Goal: Transaction & Acquisition: Download file/media

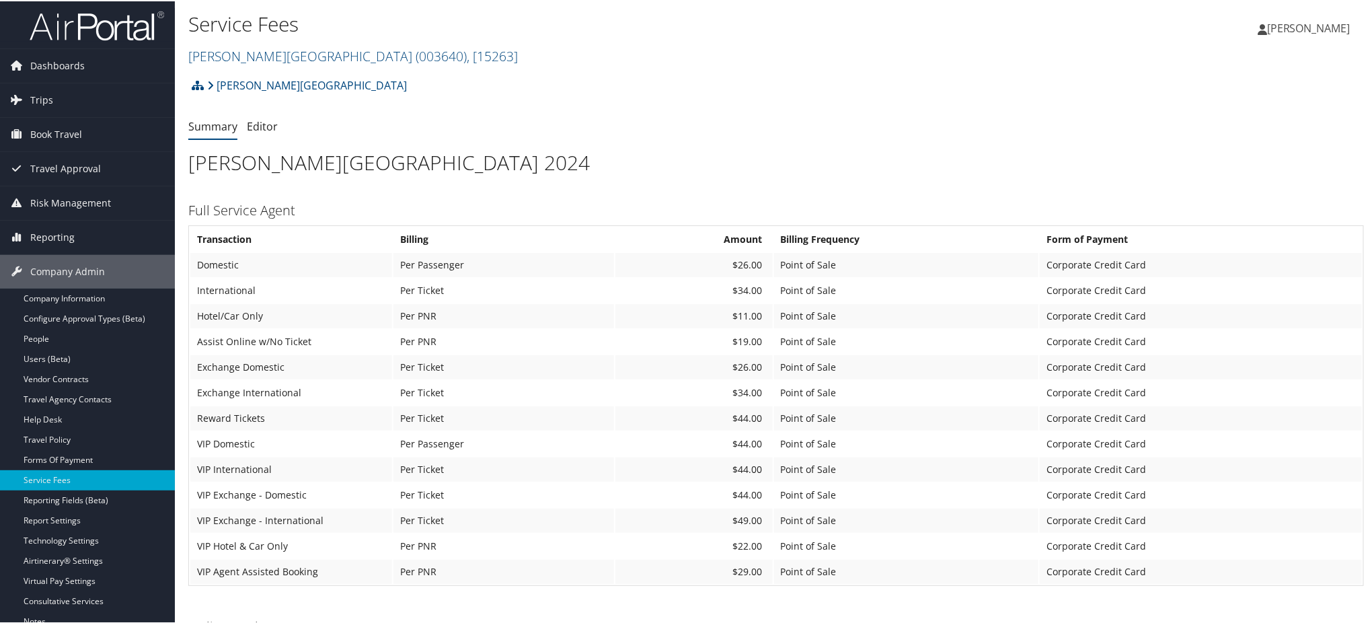
click at [110, 22] on img at bounding box center [97, 25] width 135 height 32
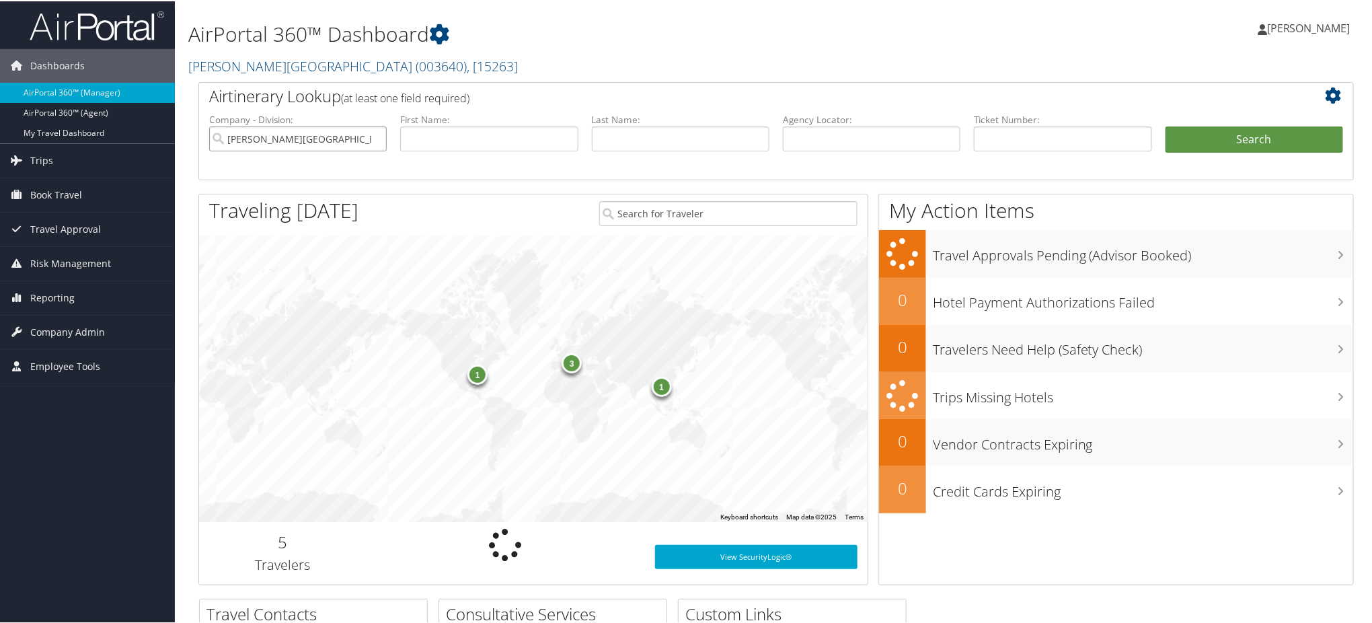
click at [374, 139] on input "[PERSON_NAME][GEOGRAPHIC_DATA]" at bounding box center [298, 137] width 178 height 25
click at [841, 141] on input "text" at bounding box center [872, 137] width 178 height 25
paste input "DB21CF"
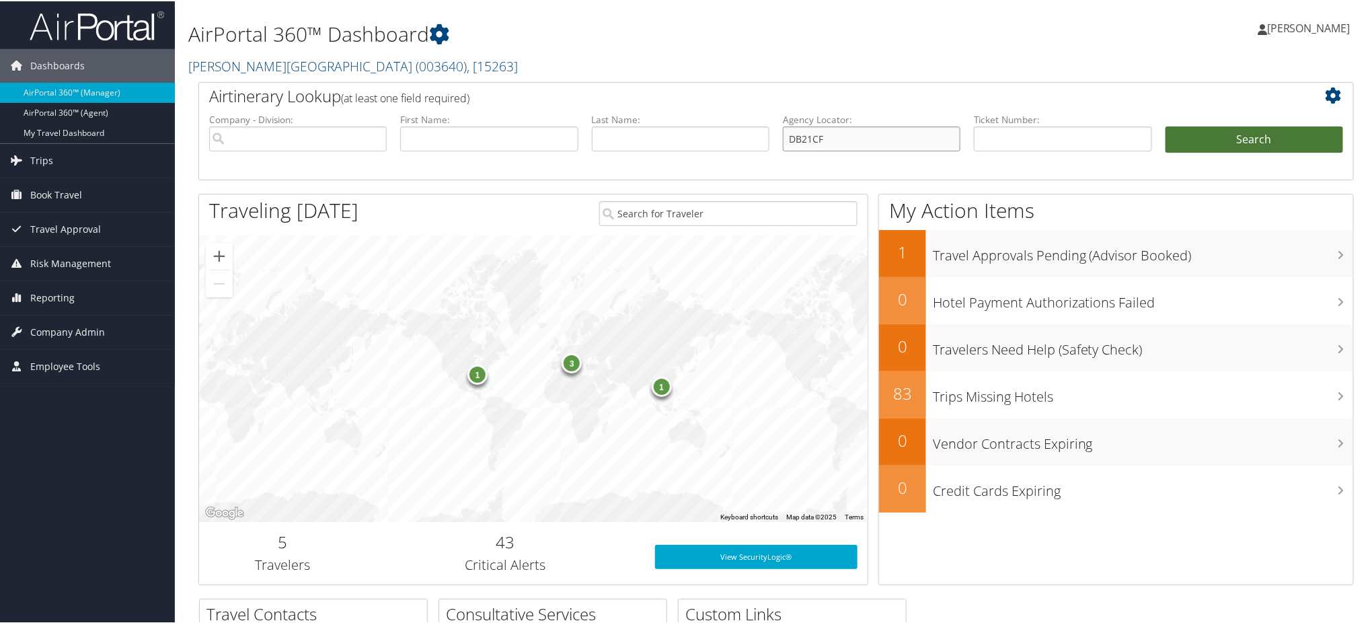
type input "DB21CF"
click at [1208, 137] on button "Search" at bounding box center [1255, 138] width 178 height 27
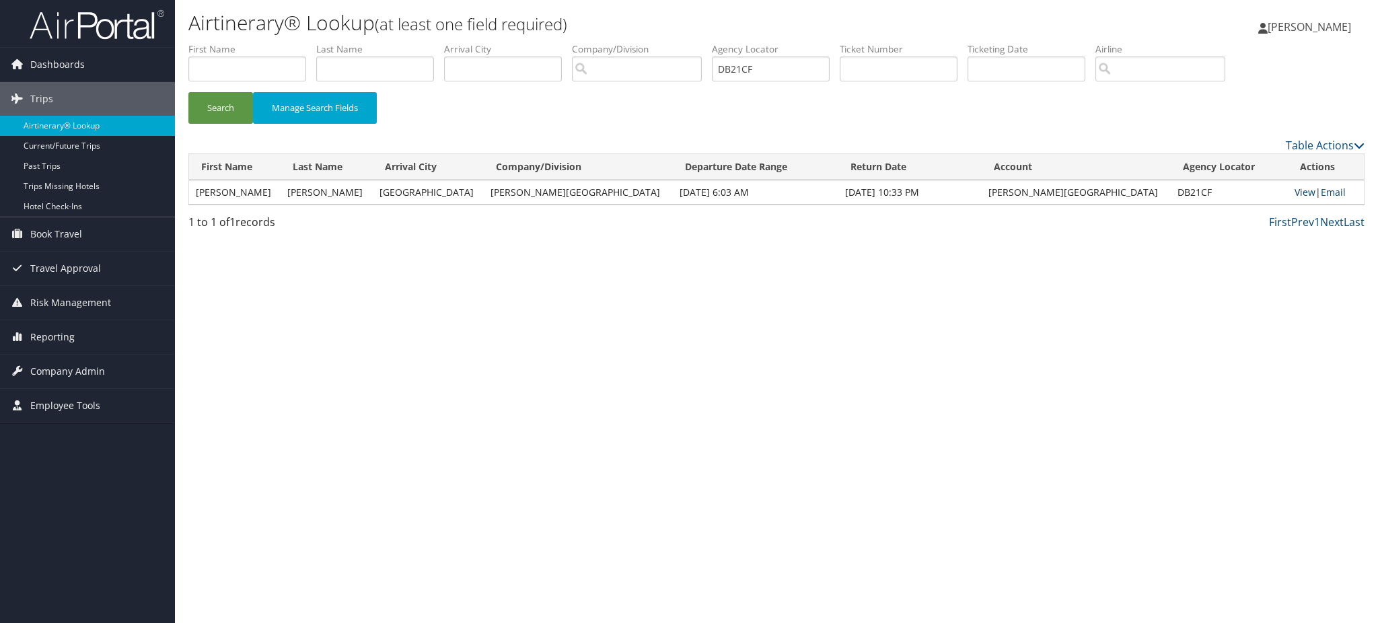
click at [1294, 186] on link "View" at bounding box center [1304, 192] width 21 height 13
drag, startPoint x: 788, startPoint y: 63, endPoint x: 614, endPoint y: 96, distance: 177.3
click at [614, 96] on form "First Name Last Name Departure City Arrival City Company/Division Airport/City …" at bounding box center [776, 89] width 1176 height 94
paste input "1PQ7"
type input "DB1PQ7"
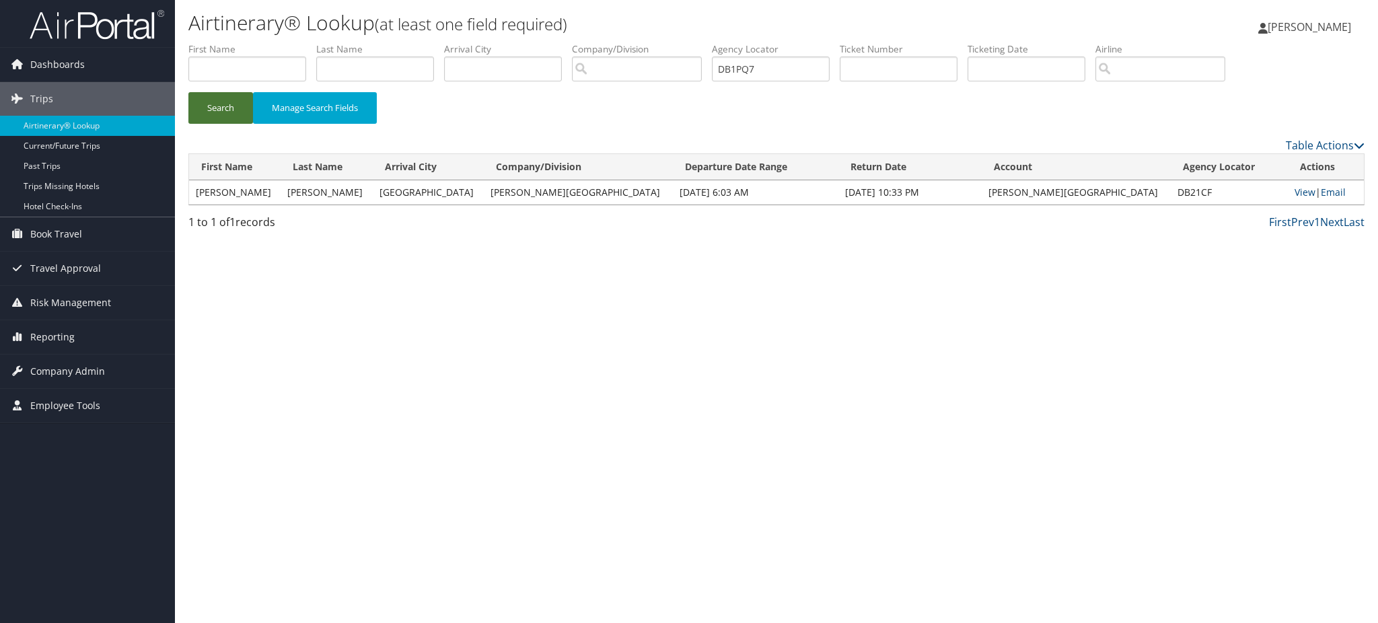
click at [203, 114] on button "Search" at bounding box center [220, 108] width 65 height 32
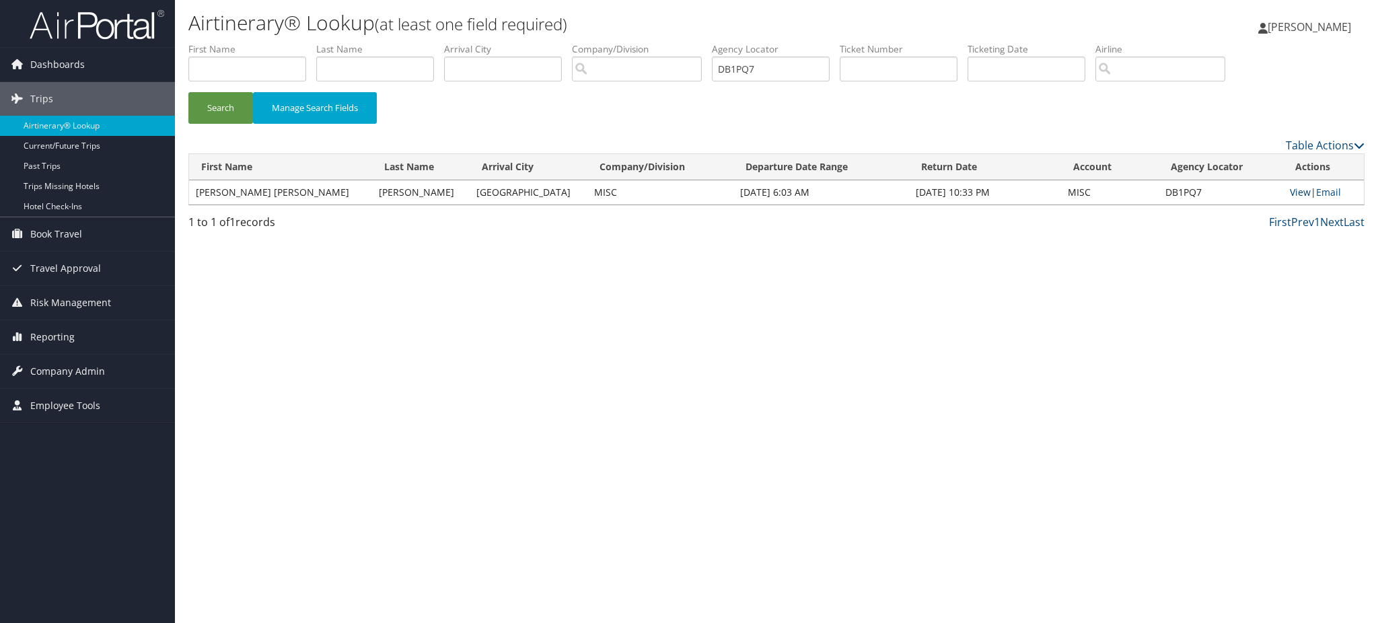
click at [1289, 186] on link "View" at bounding box center [1299, 192] width 21 height 13
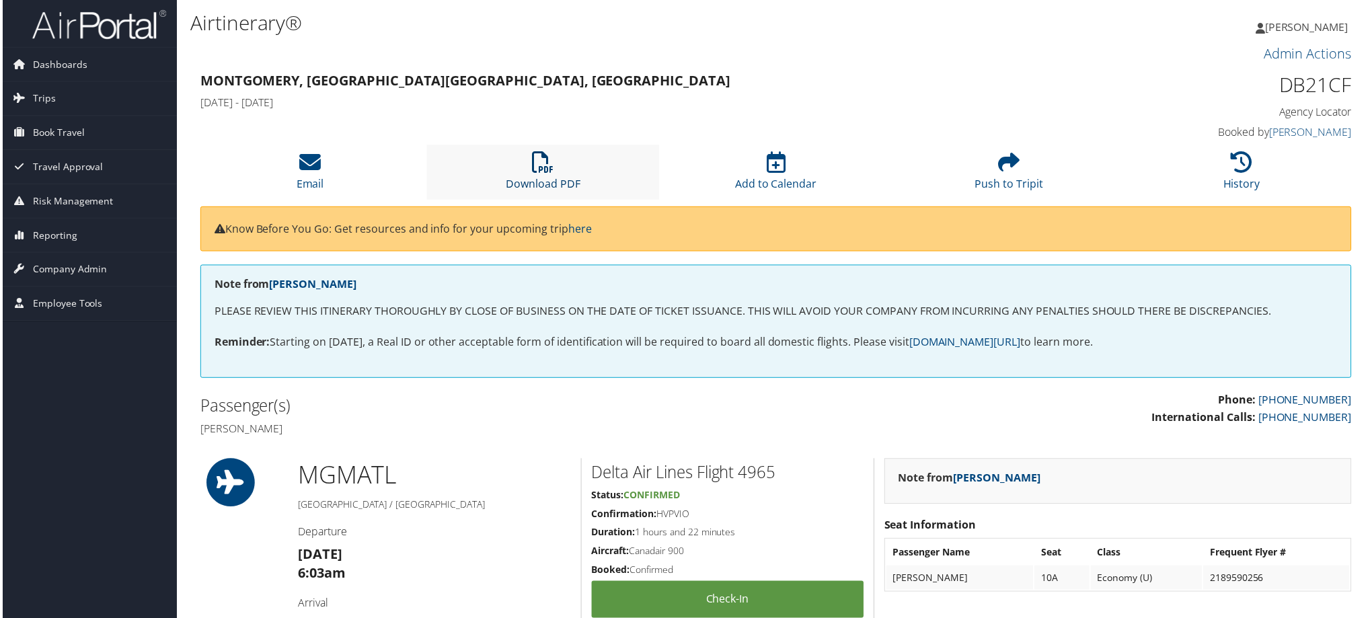
click at [543, 172] on icon at bounding box center [542, 163] width 22 height 22
click at [553, 172] on li "Download PDF" at bounding box center [543, 172] width 234 height 54
